Goal: Task Accomplishment & Management: Manage account settings

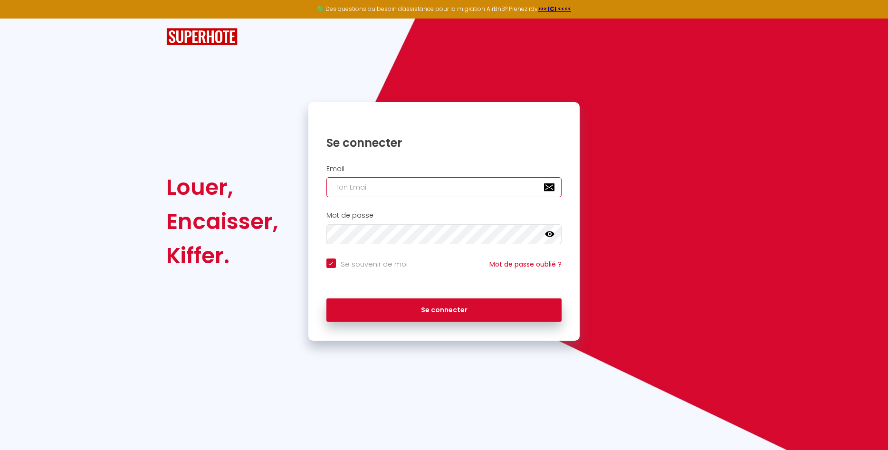
click at [427, 185] on input "email" at bounding box center [444, 187] width 236 height 20
paste input "[URL][DOMAIN_NAME]"
type input "[URL][DOMAIN_NAME]"
checkbox input "true"
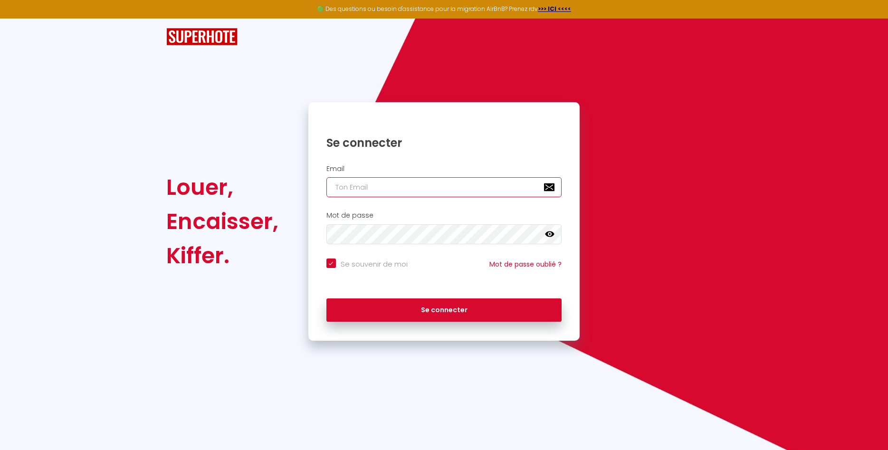
click at [392, 192] on input "email" at bounding box center [444, 187] width 236 height 20
paste input "[EMAIL_ADDRESS][DOMAIN_NAME]"
type input "[EMAIL_ADDRESS][DOMAIN_NAME]"
checkbox input "true"
type input "[EMAIL_ADDRESS][DOMAIN_NAME]"
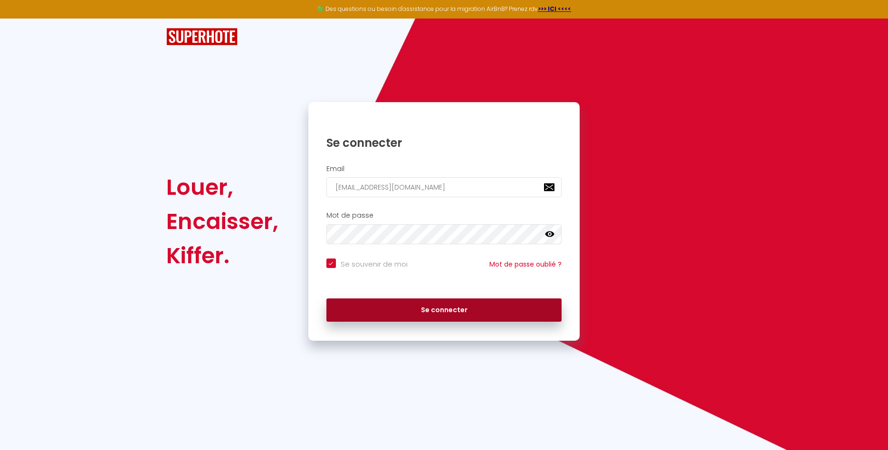
click at [400, 316] on button "Se connecter" at bounding box center [444, 310] width 236 height 24
checkbox input "true"
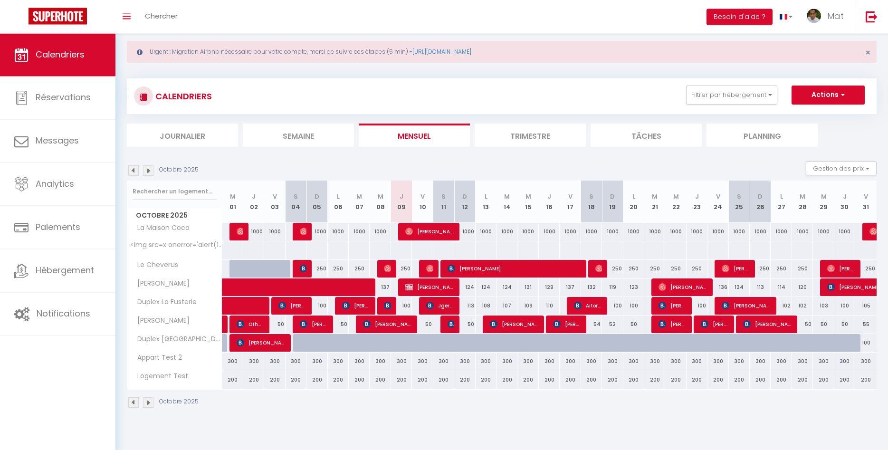
scroll to position [33, 0]
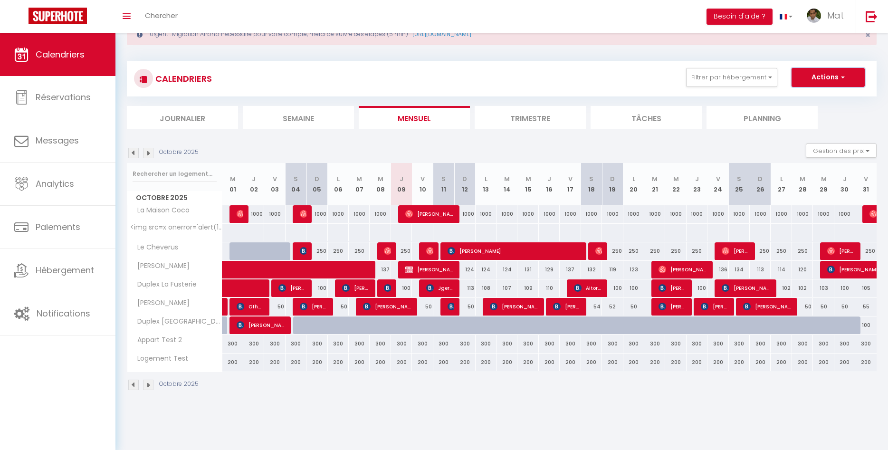
click at [820, 82] on button "Actions" at bounding box center [828, 77] width 73 height 19
click at [816, 128] on link "Importer les réservations" at bounding box center [818, 128] width 83 height 14
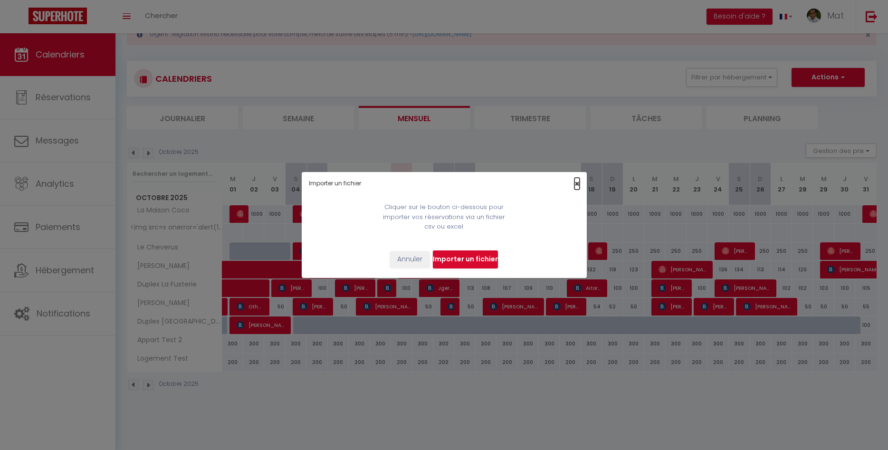
click at [576, 185] on span "×" at bounding box center [576, 184] width 5 height 12
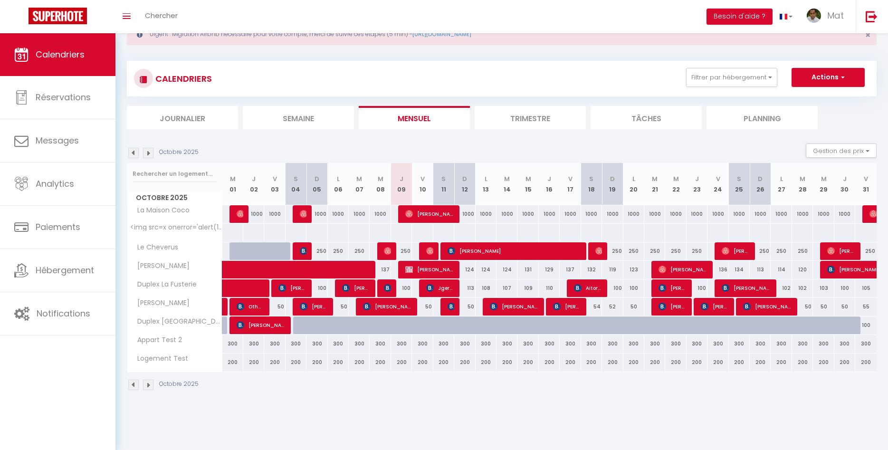
click at [546, 113] on li "Trimestre" at bounding box center [530, 117] width 111 height 23
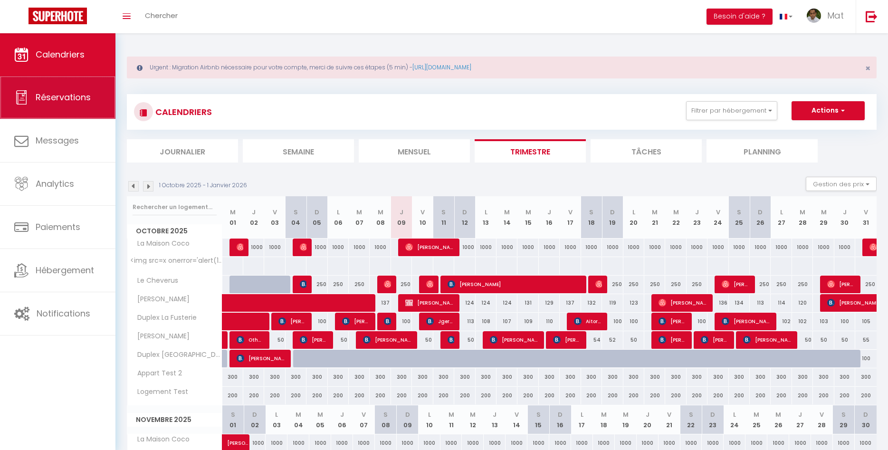
click at [68, 103] on span "Réservations" at bounding box center [63, 97] width 55 height 12
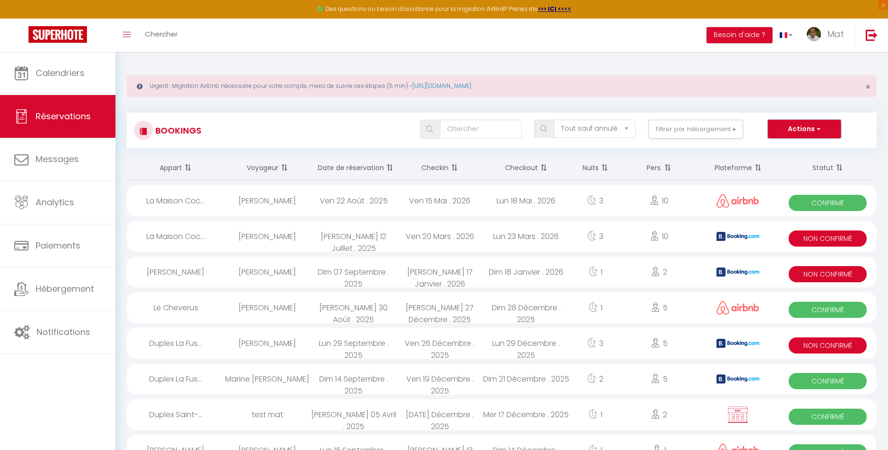
click at [814, 132] on button "Actions" at bounding box center [804, 129] width 73 height 19
click at [326, 126] on div "Tous les statuts Annulé Confirmé Non Confirmé Tout sauf annulé No Show Request …" at bounding box center [533, 129] width 686 height 19
click at [790, 137] on button "Actions" at bounding box center [804, 129] width 73 height 19
click at [779, 160] on link "Exporter les réservations" at bounding box center [790, 162] width 102 height 12
type input "[EMAIL_ADDRESS][DOMAIN_NAME]"
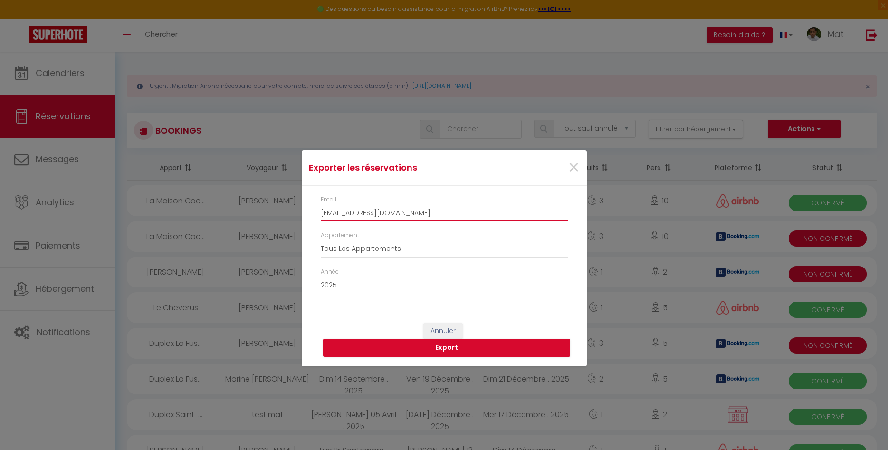
click at [411, 218] on input "[EMAIL_ADDRESS][DOMAIN_NAME]" at bounding box center [444, 212] width 247 height 17
click at [413, 269] on div "Année 2015 2016 2017 2018 2019 2020 2021 2022 2023 2024 2025 2026 2027 2028" at bounding box center [444, 281] width 247 height 27
click at [413, 270] on div "Année 2015 2016 2017 2018 2019 2020 2021 2022 2023 2024 2025 2026 2027 2028" at bounding box center [444, 281] width 247 height 27
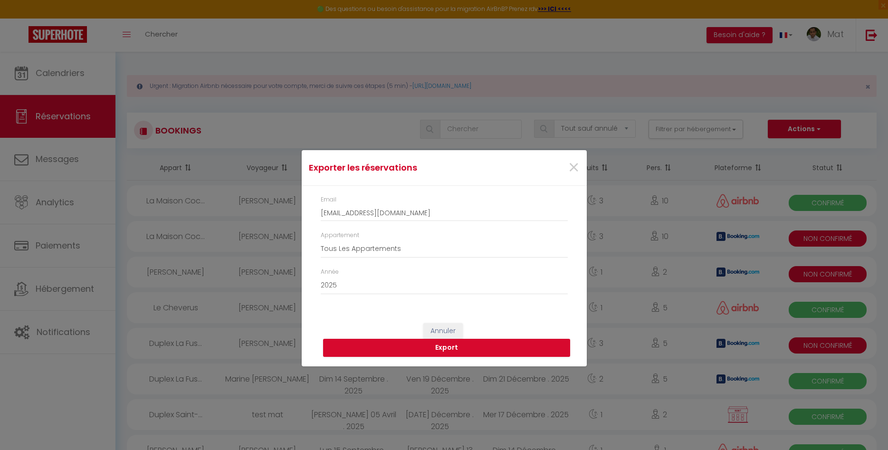
click at [421, 272] on div "Année 2015 2016 2017 2018 2019 2020 2021 2022 2023 2024 2025 2026 2027 2028" at bounding box center [444, 281] width 247 height 27
click at [321, 277] on select "2015 2016 2017 2018 2019 2020 2021 2022 2023 2024 2025 2026 2027 2028" at bounding box center [444, 286] width 247 height 18
drag, startPoint x: 424, startPoint y: 289, endPoint x: 429, endPoint y: 303, distance: 14.0
click at [428, 299] on div "Année 2015 2016 2017 2018 2019 2020 2021 2022 2023 2024 2025 2026 2027 2028" at bounding box center [443, 286] width 259 height 37
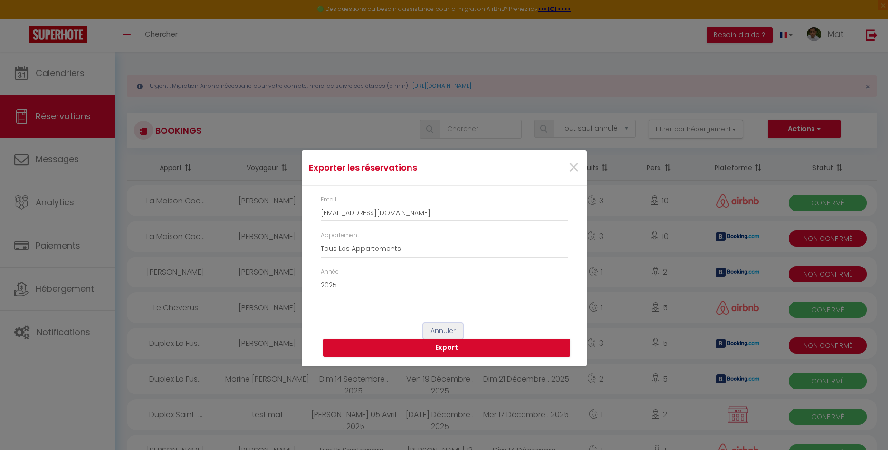
click at [442, 331] on button "Annuler" at bounding box center [442, 331] width 39 height 16
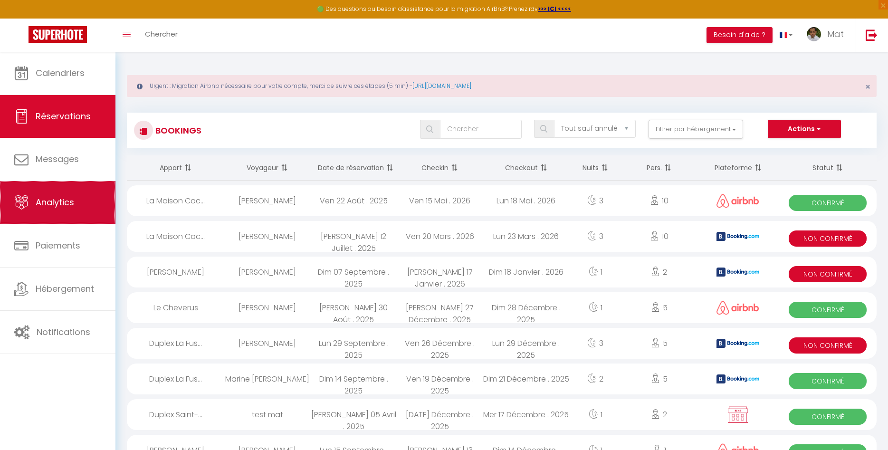
click at [69, 219] on link "Analytics" at bounding box center [57, 202] width 115 height 43
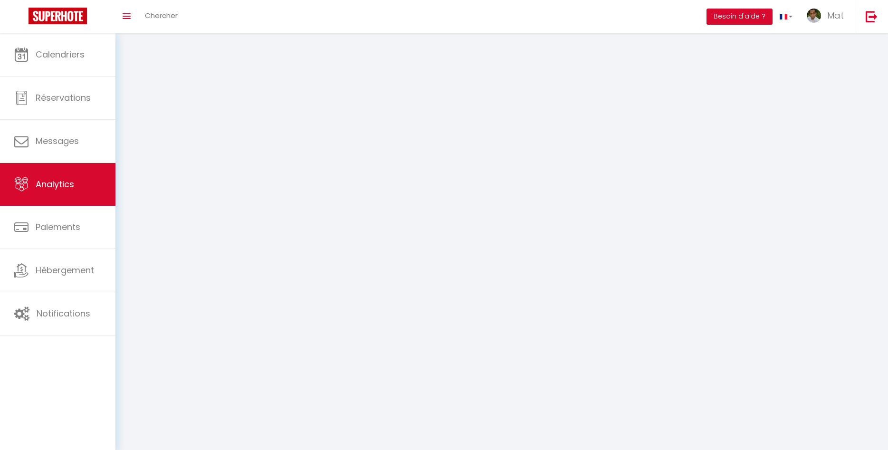
select select "2025"
select select "10"
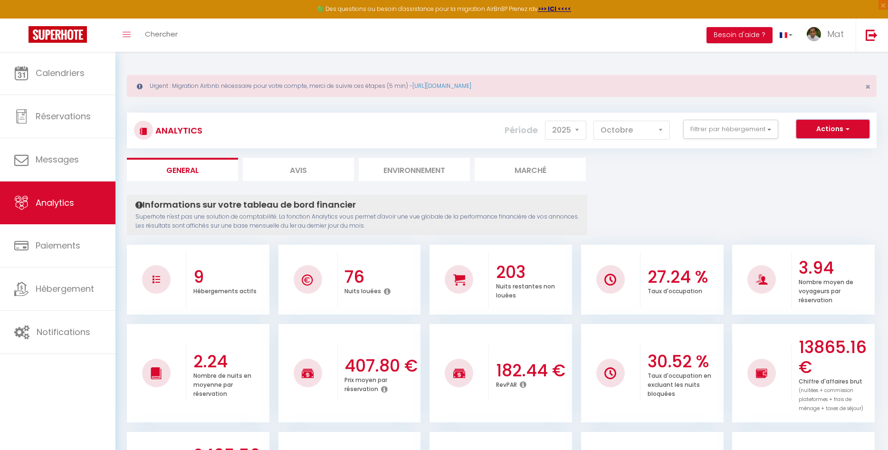
click at [823, 132] on button "Actions" at bounding box center [832, 129] width 73 height 19
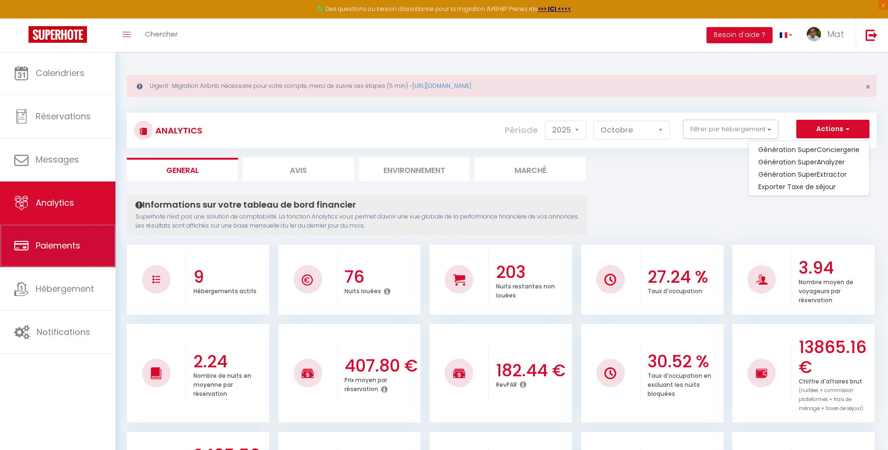
click at [56, 239] on link "Paiements" at bounding box center [57, 245] width 115 height 43
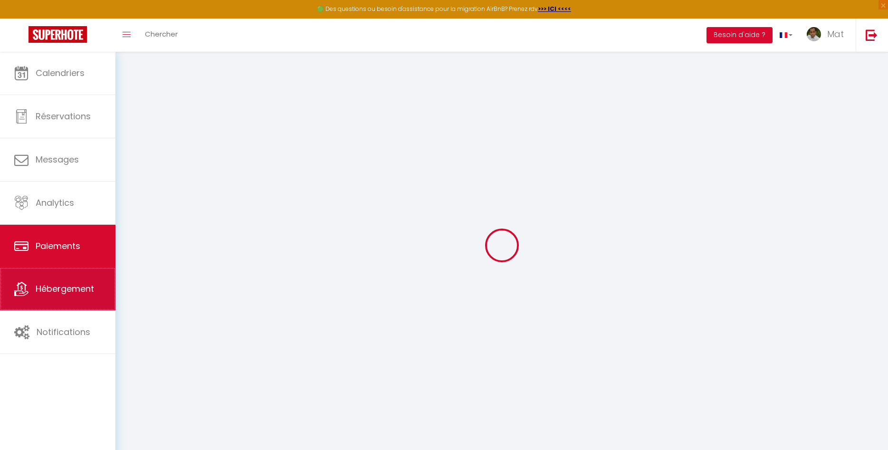
click at [48, 270] on link "Hébergement" at bounding box center [57, 289] width 115 height 43
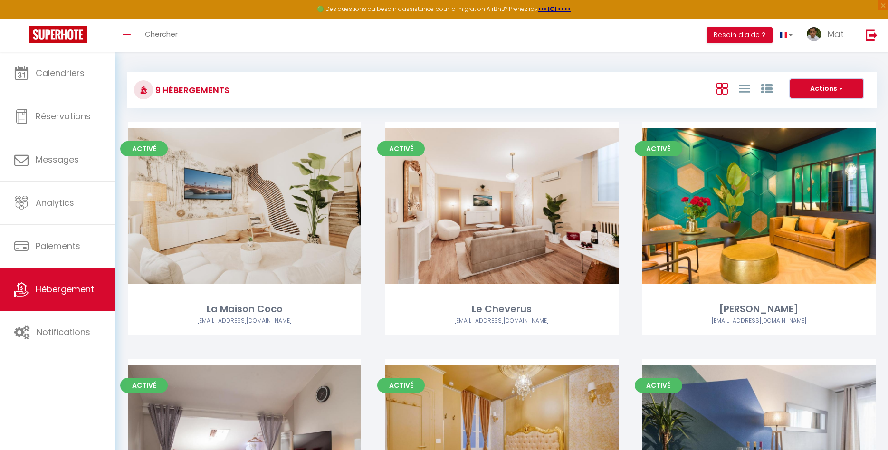
click at [811, 90] on button "Actions" at bounding box center [826, 88] width 73 height 19
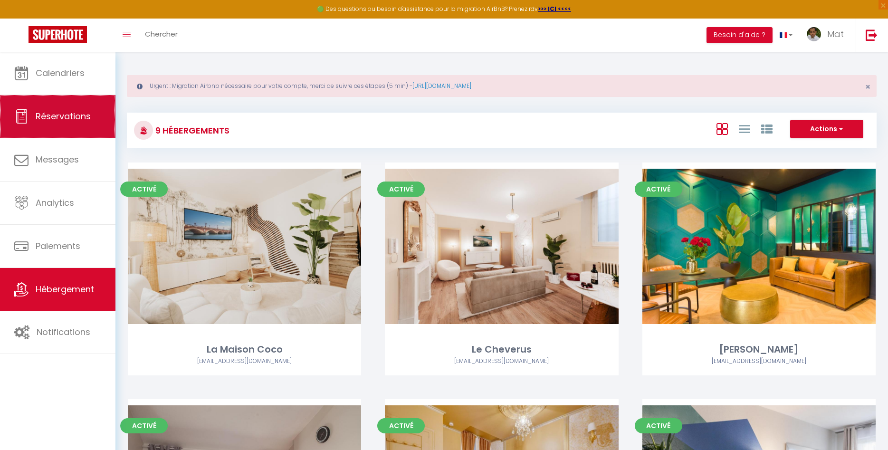
click at [48, 127] on link "Réservations" at bounding box center [57, 116] width 115 height 43
select select "not_cancelled"
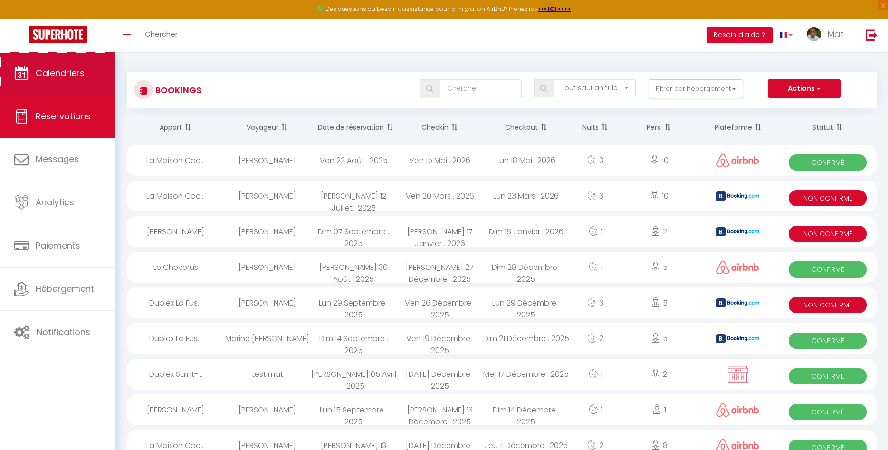
click at [56, 88] on link "Calendriers" at bounding box center [57, 73] width 115 height 43
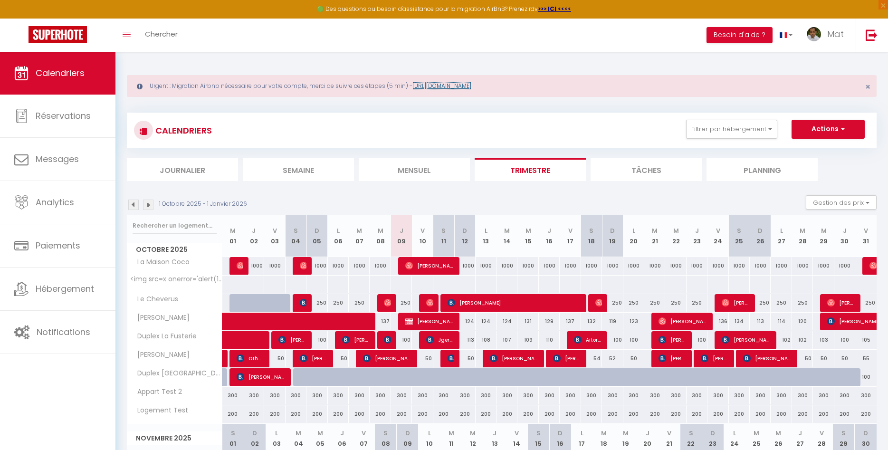
click at [457, 87] on link "[URL][DOMAIN_NAME]" at bounding box center [441, 86] width 59 height 8
